Goal: Task Accomplishment & Management: Use online tool/utility

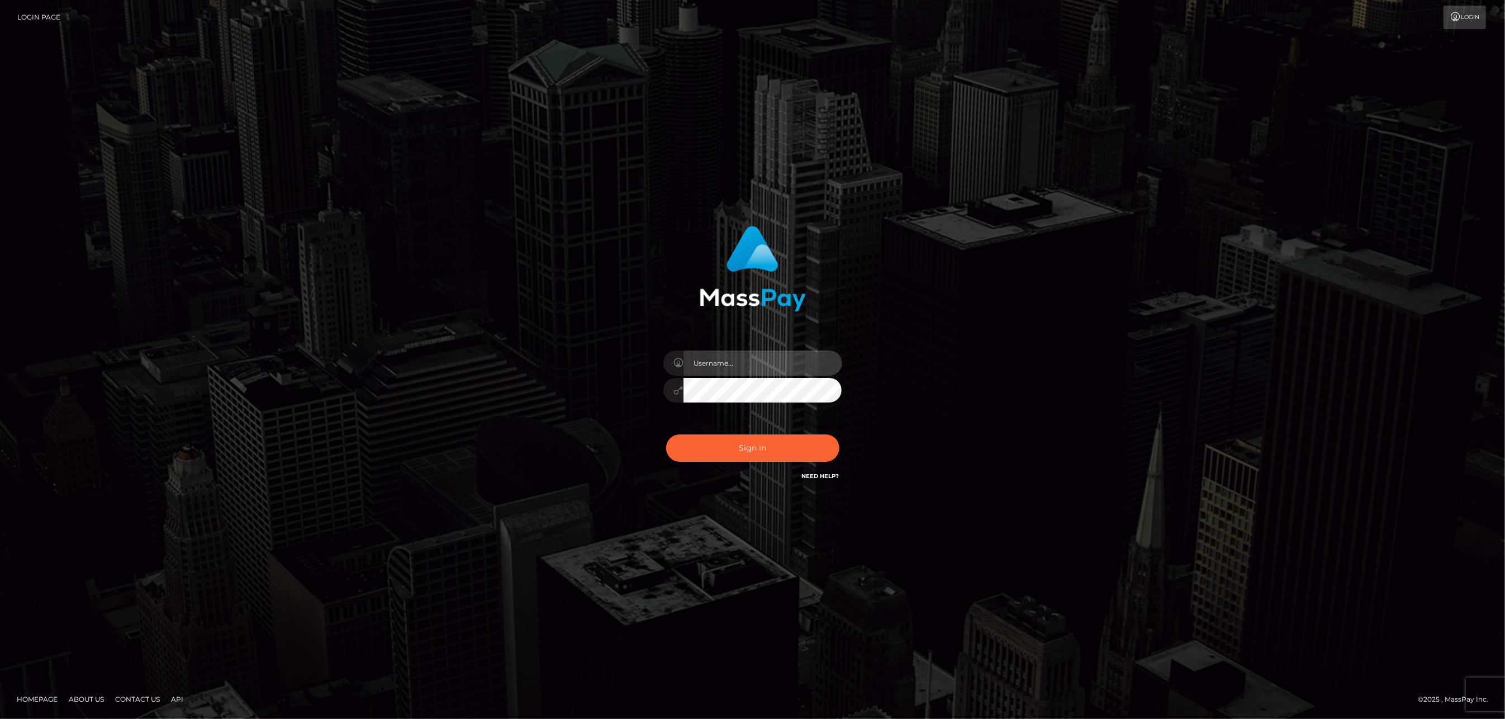
click at [702, 362] on input "text" at bounding box center [763, 362] width 159 height 25
type input "ashbil"
click at [764, 447] on button "Sign in" at bounding box center [752, 447] width 173 height 27
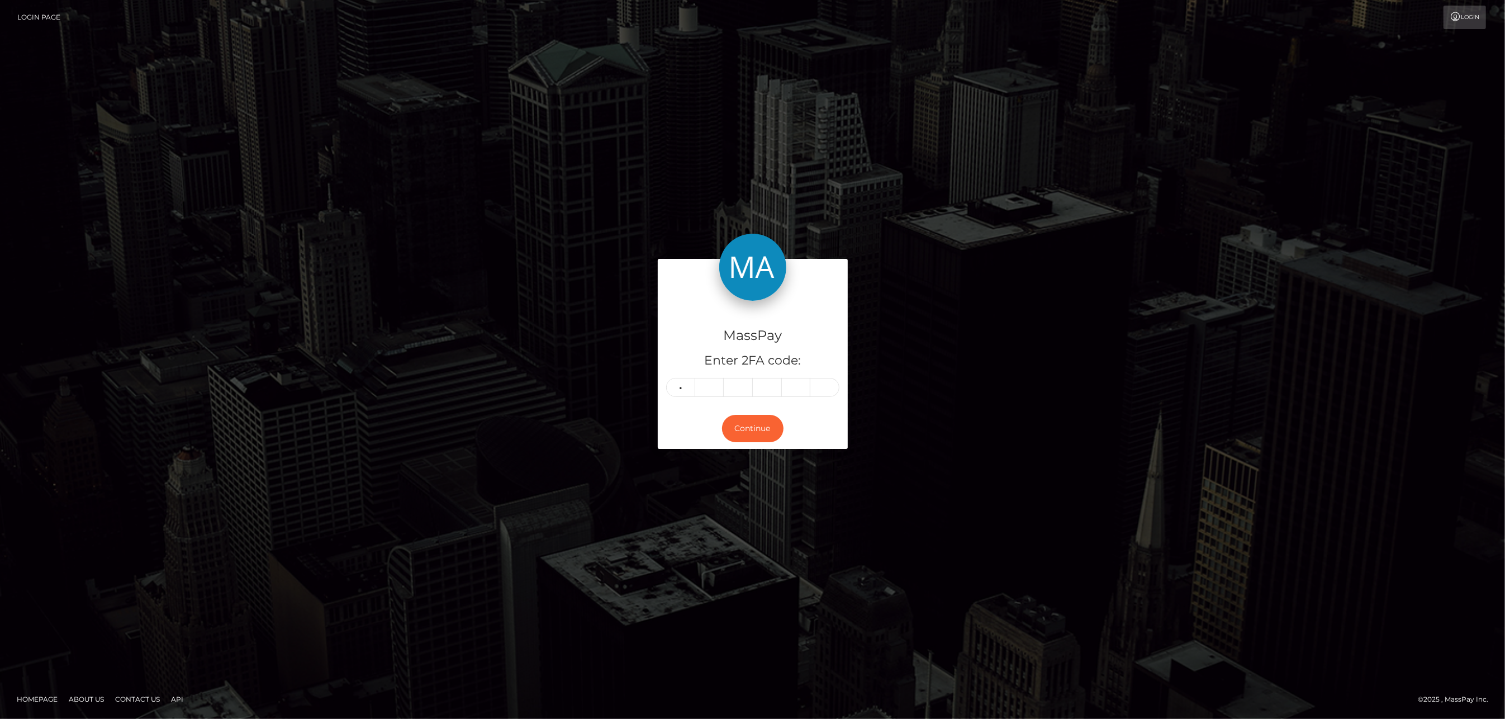
type input "7"
type input "0"
type input "6"
type input "4"
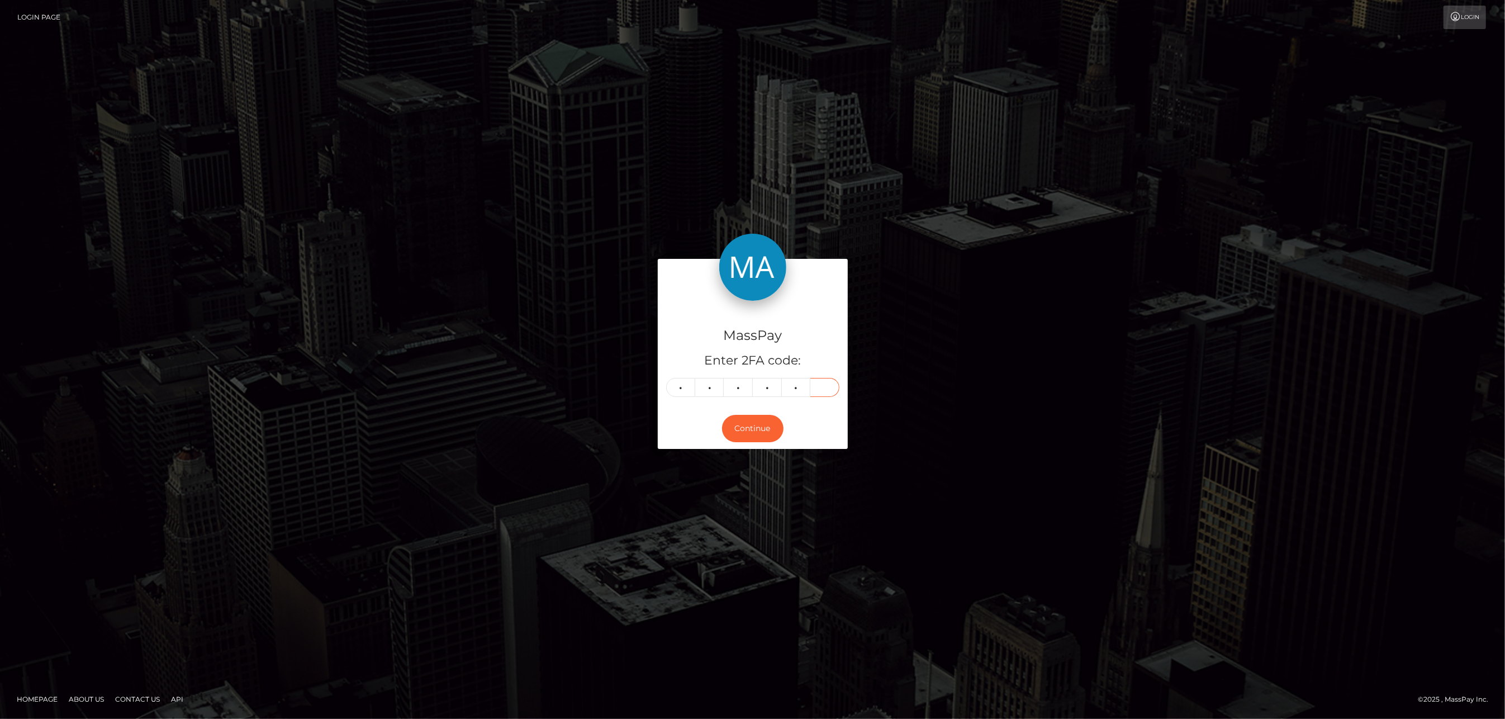
type input "7"
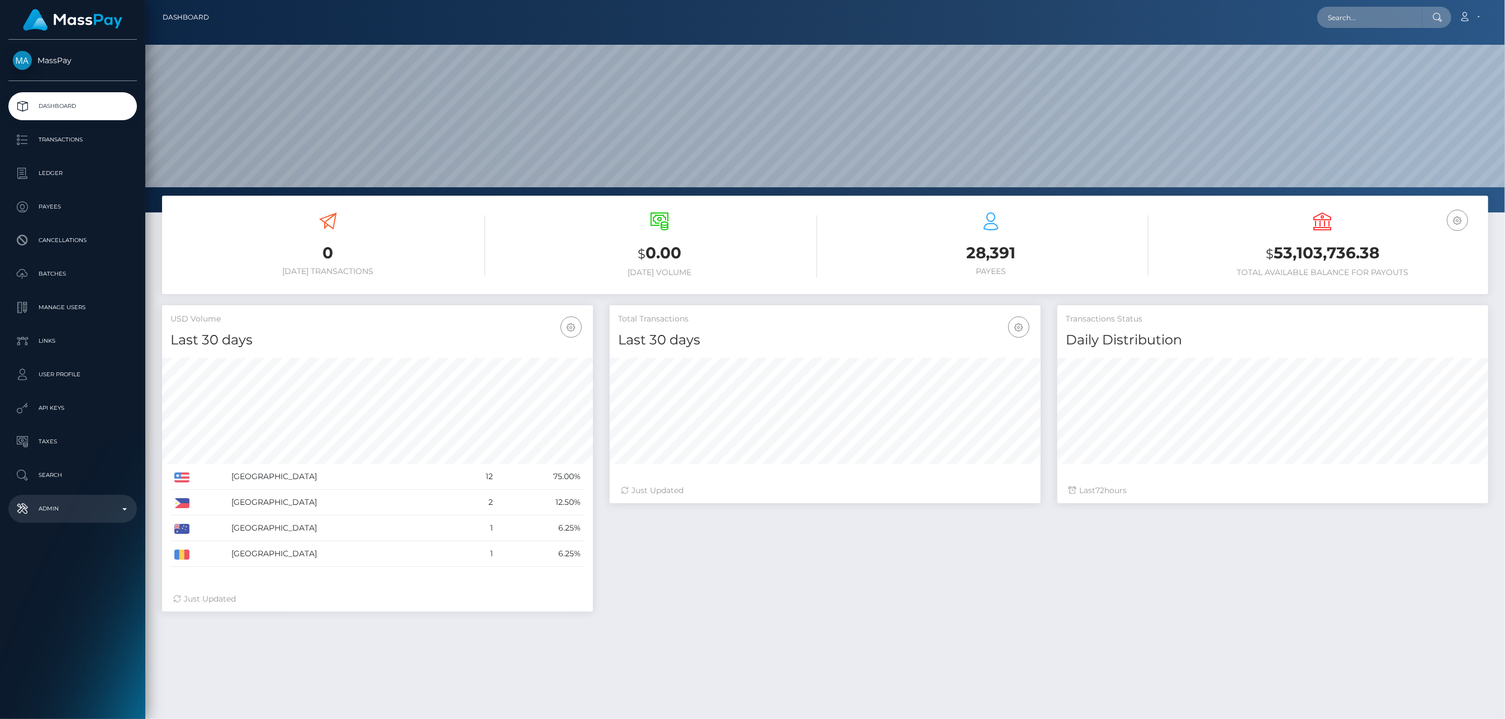
scroll to position [198, 431]
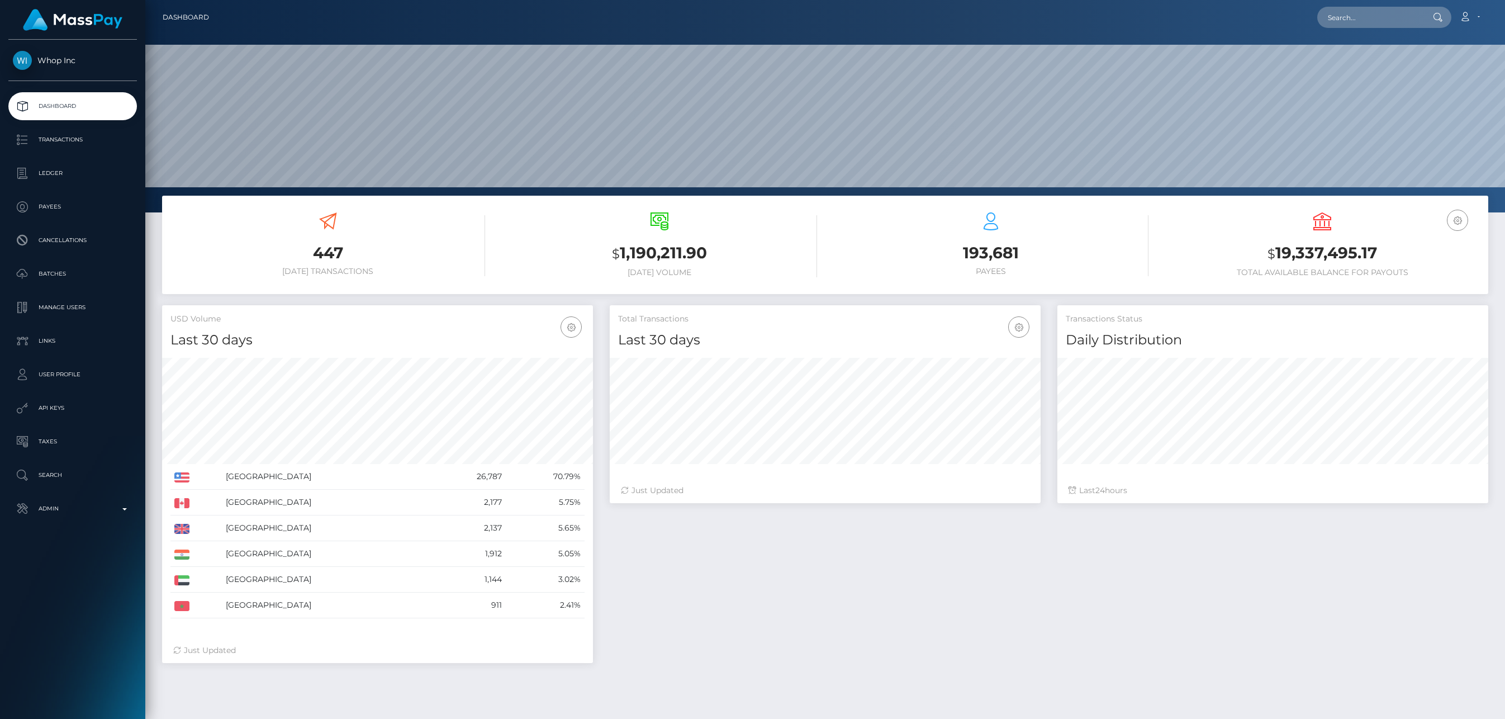
click at [46, 164] on link "Ledger" at bounding box center [72, 173] width 129 height 28
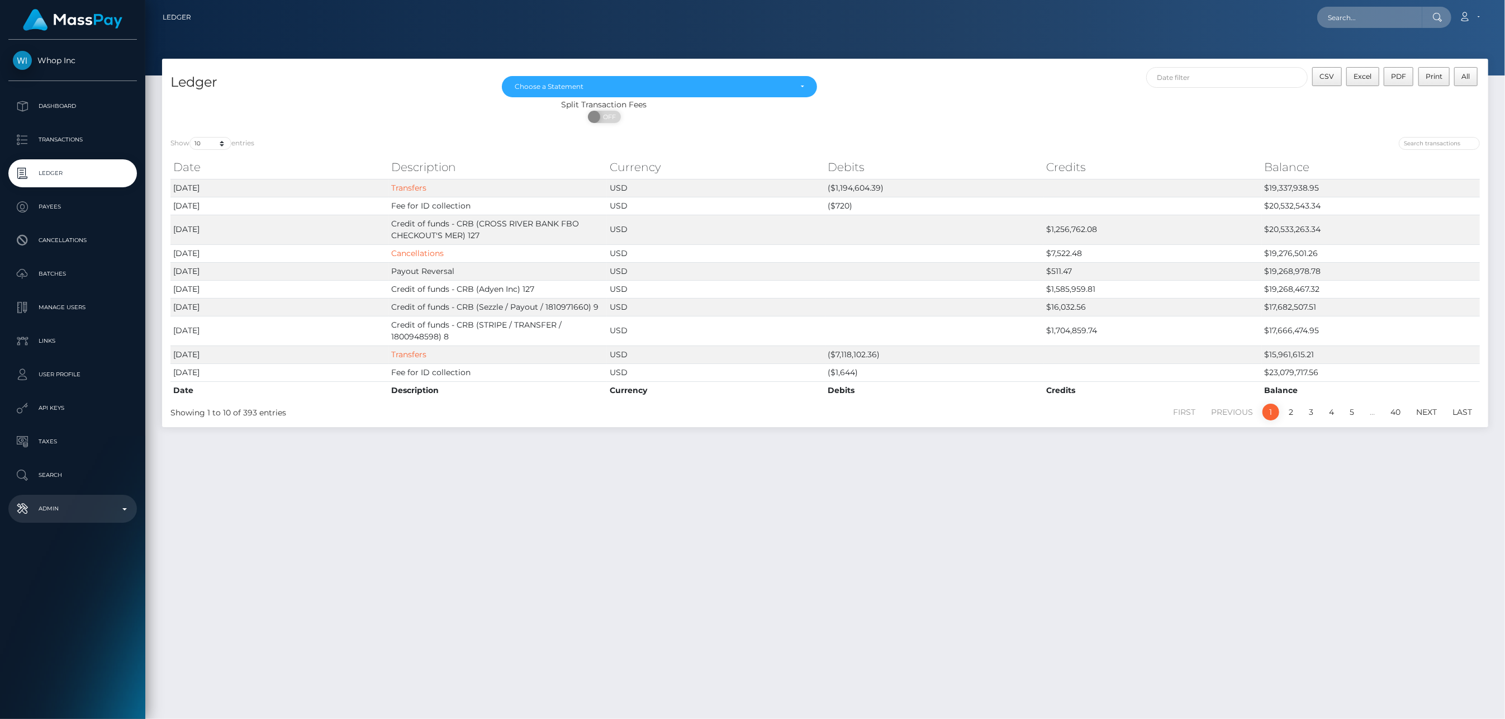
click at [119, 506] on p "Admin" at bounding box center [73, 508] width 120 height 17
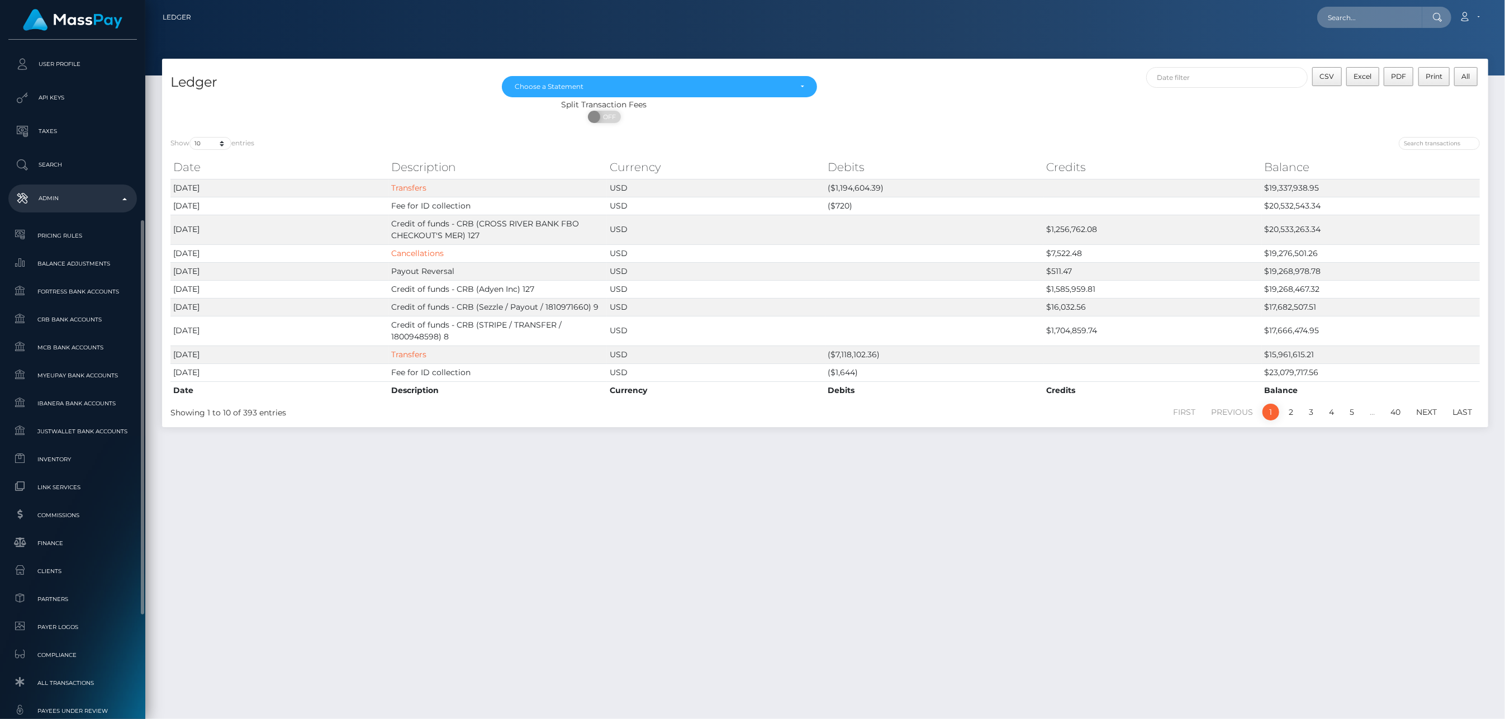
scroll to position [485, 0]
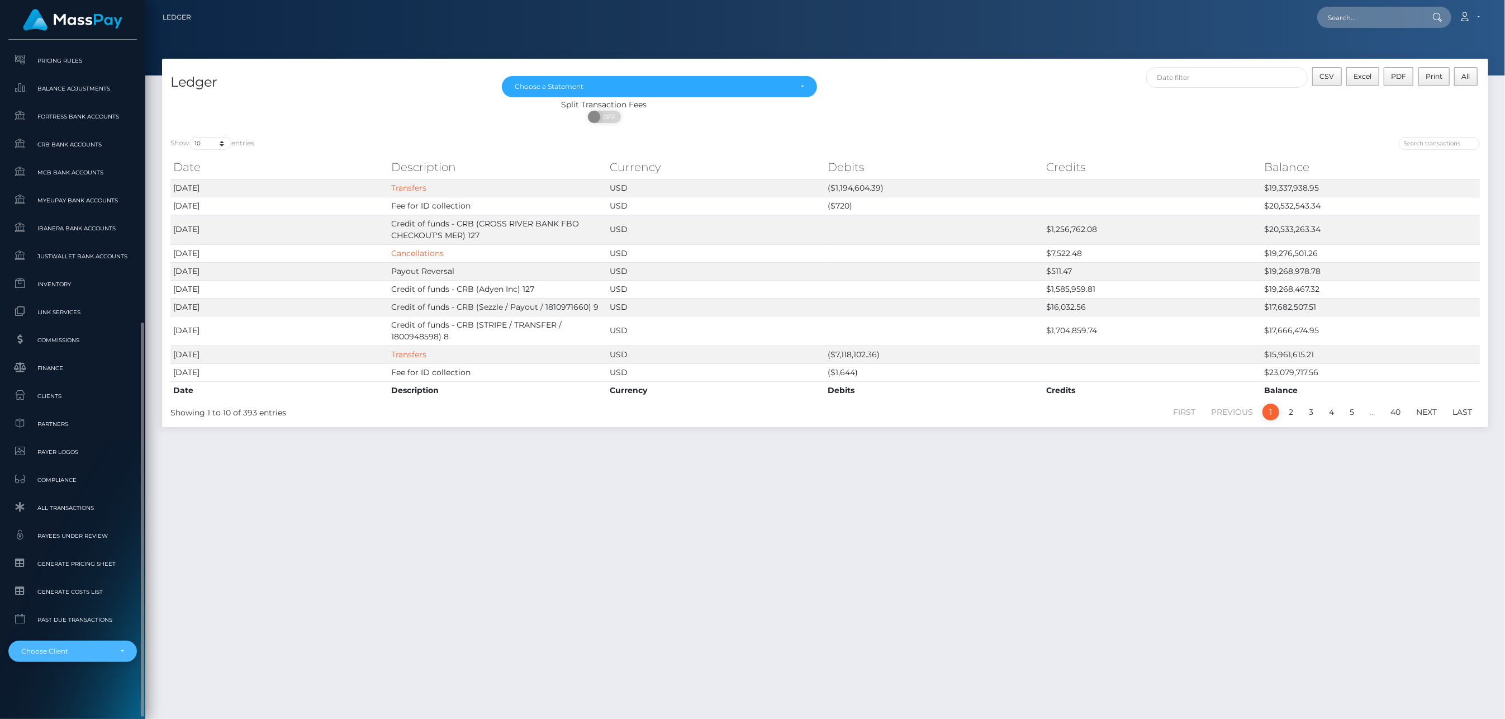
click at [117, 650] on div "Choose Client" at bounding box center [72, 651] width 103 height 9
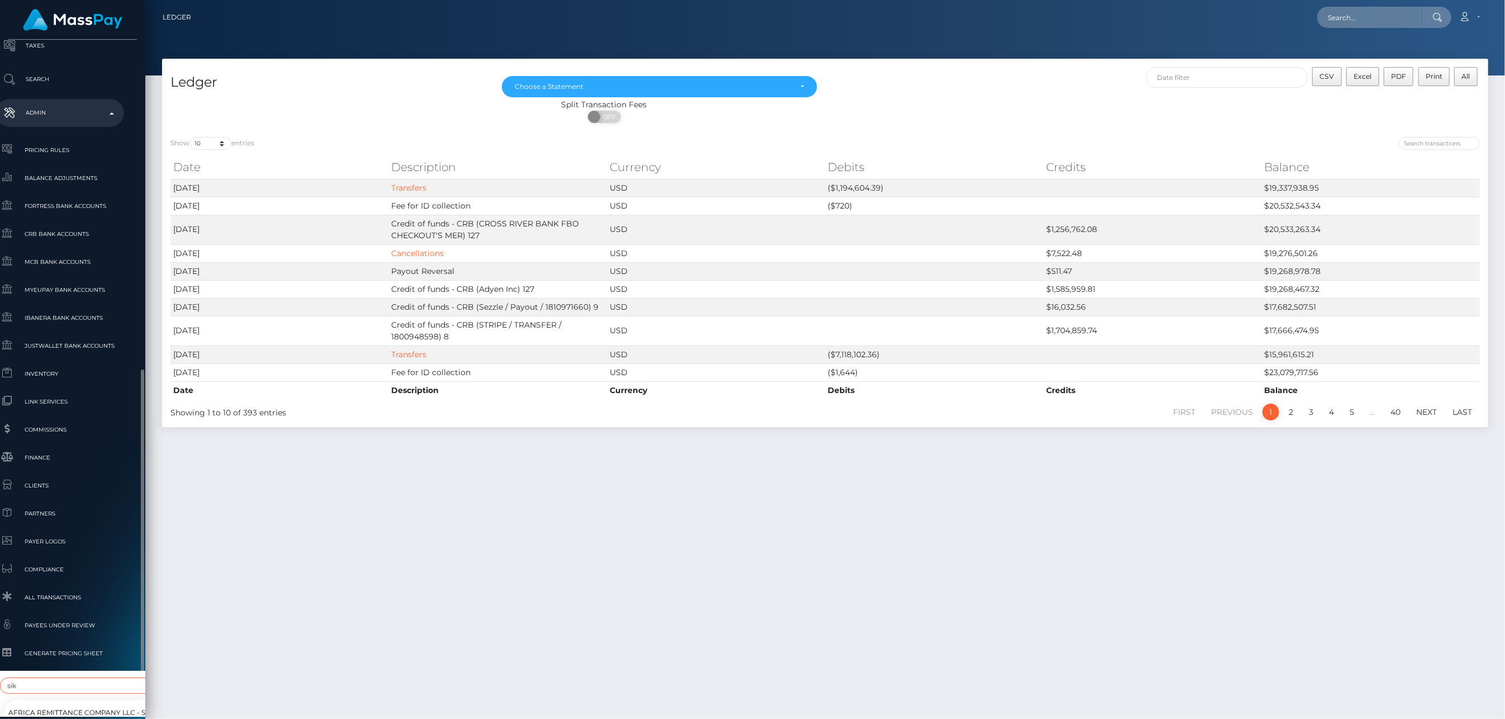
scroll to position [458, 13]
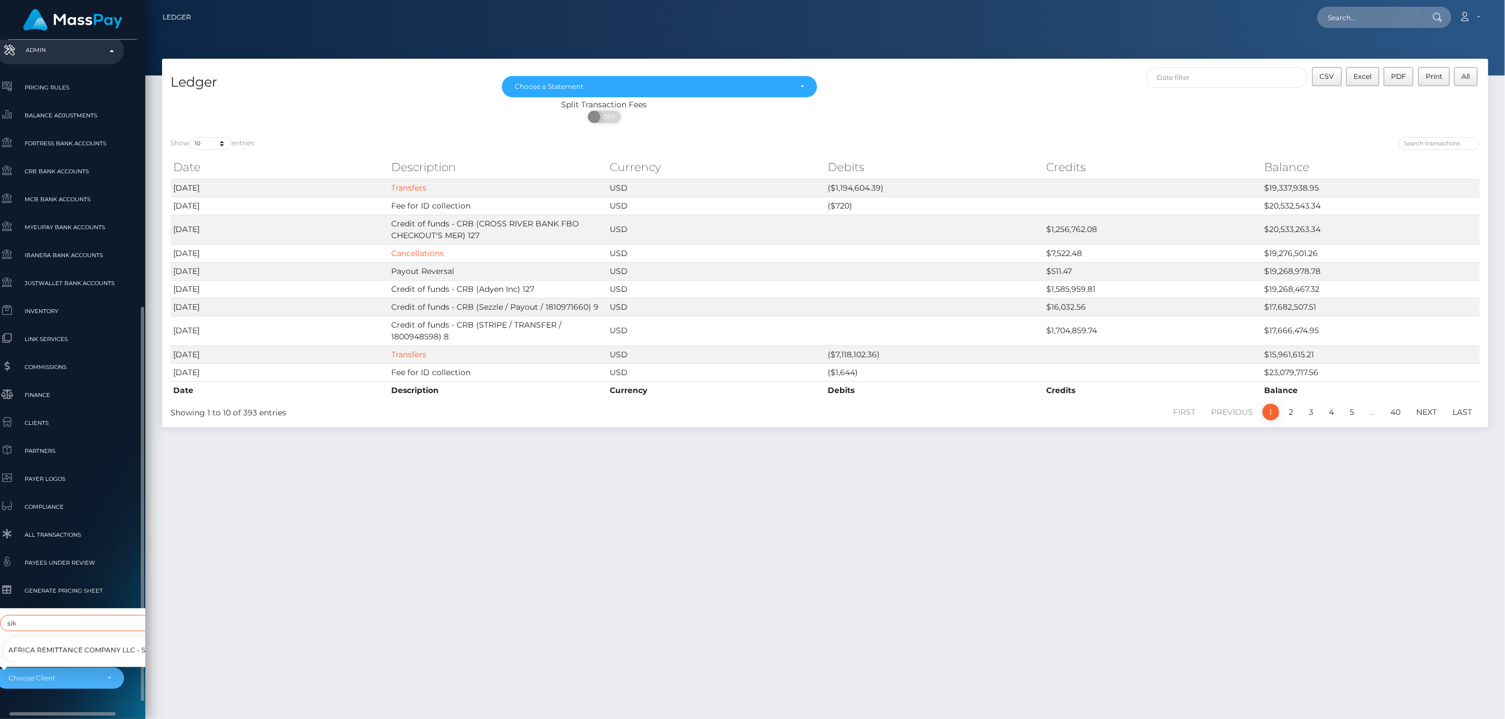
type input "sik"
click at [55, 643] on span "Africa Remittance Company LLC - SikaCash" at bounding box center [92, 650] width 169 height 15
select select "353"
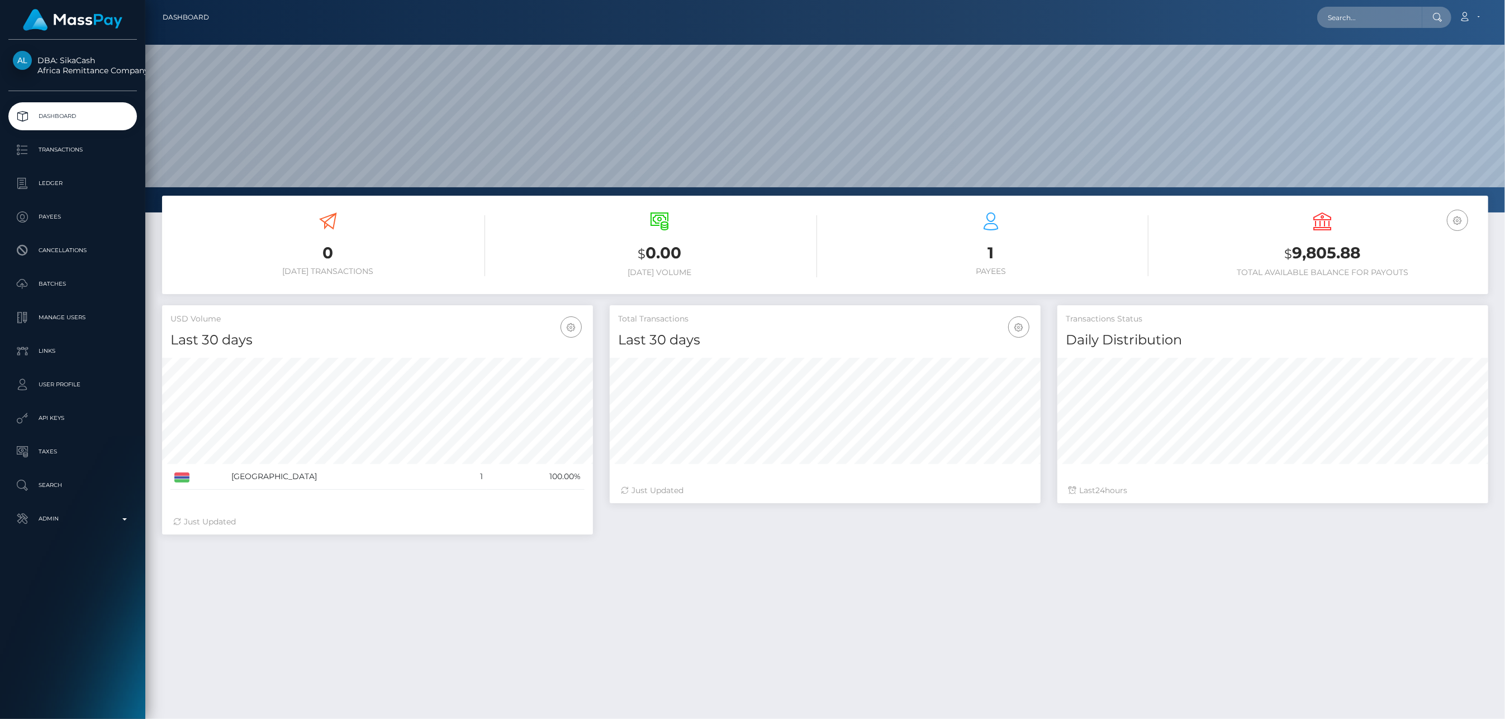
scroll to position [62, 0]
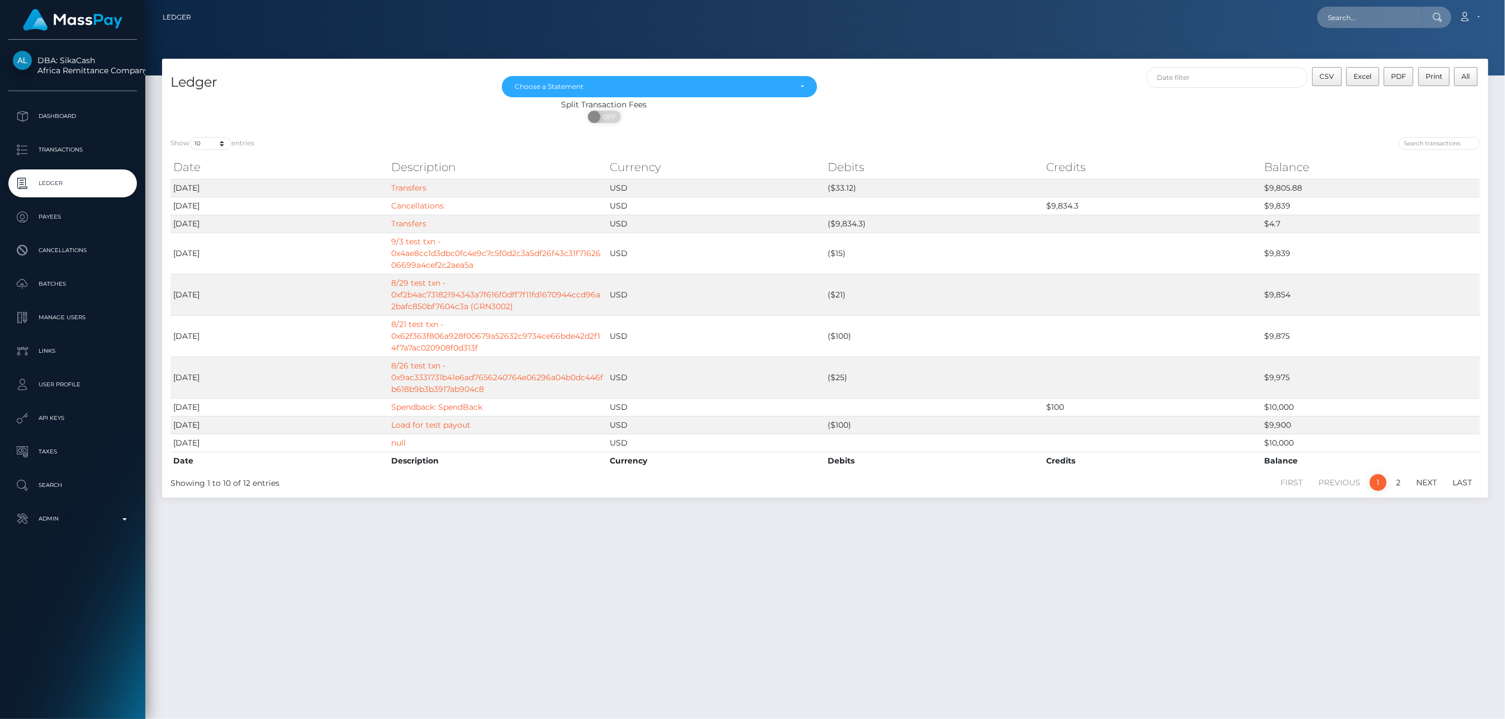
drag, startPoint x: 260, startPoint y: 0, endPoint x: 1394, endPoint y: 561, distance: 1265.2
click at [1394, 561] on div "Ledger [DATE] [DATE] Choose a Statement CSV Excel PDF Print All Split Transacti…" at bounding box center [825, 384] width 1360 height 650
